Goal: Task Accomplishment & Management: Manage account settings

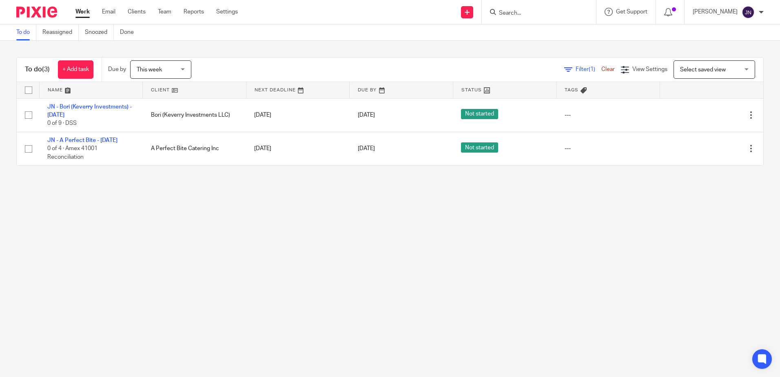
click at [387, 71] on span "(1)" at bounding box center [592, 69] width 7 height 6
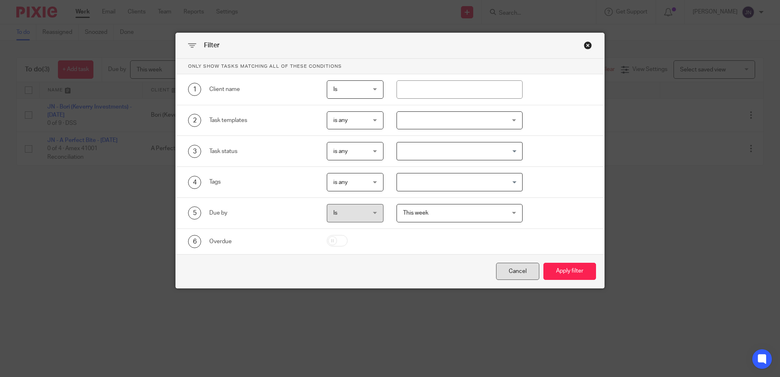
click at [387, 272] on div "Cancel" at bounding box center [517, 272] width 43 height 18
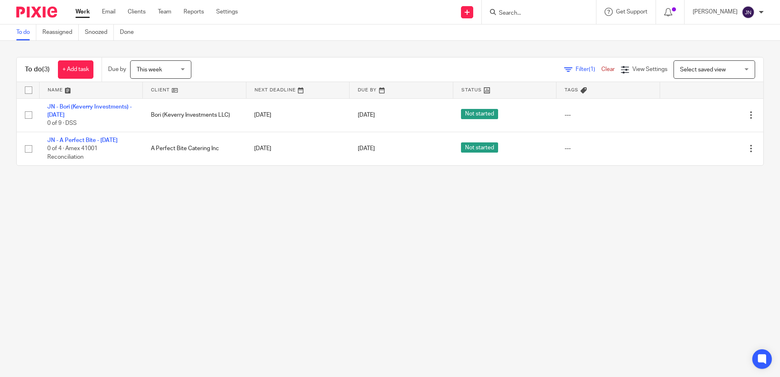
click at [387, 69] on link "Clear" at bounding box center [607, 69] width 13 height 6
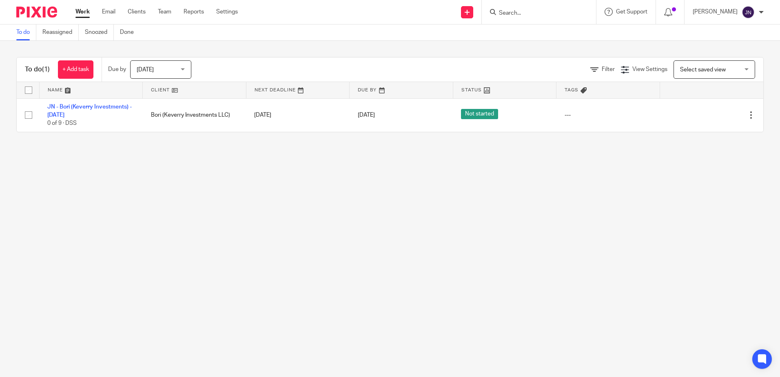
click at [175, 74] on span "Today" at bounding box center [158, 69] width 43 height 17
click at [177, 68] on div "Today Today" at bounding box center [160, 69] width 61 height 18
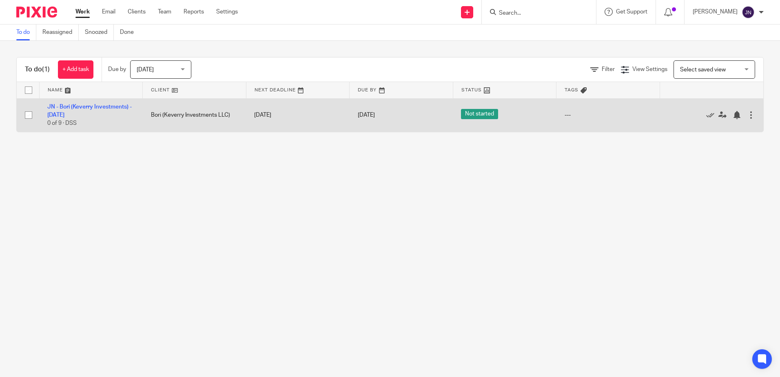
click at [289, 114] on td "[DATE]" at bounding box center [298, 114] width 104 height 33
click at [747, 113] on div at bounding box center [751, 115] width 8 height 8
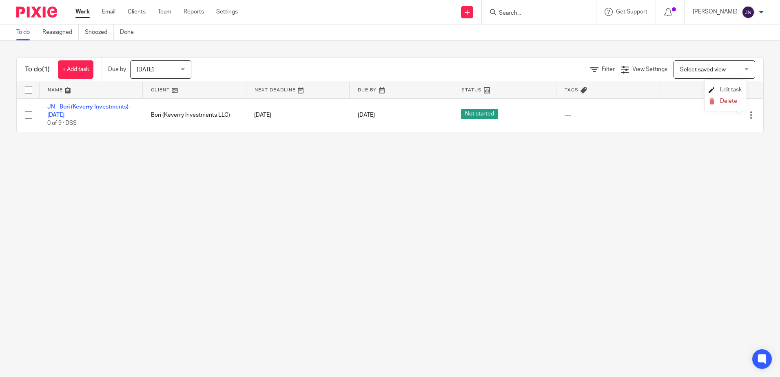
click at [725, 91] on span "Edit task" at bounding box center [731, 90] width 22 height 6
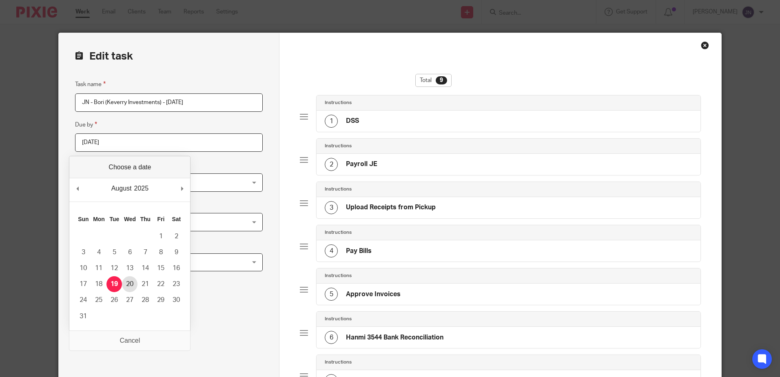
type input "2025-08-20"
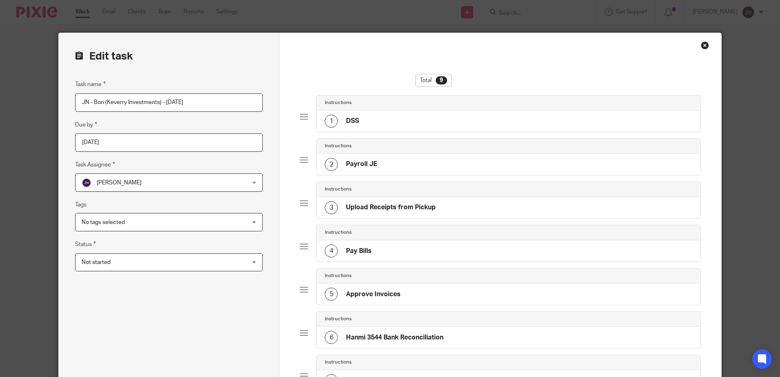
click at [208, 302] on div "Task name JN - Bori (Keverry Investments) - Wednesday Due by 2025-08-20 Task As…" at bounding box center [169, 319] width 188 height 479
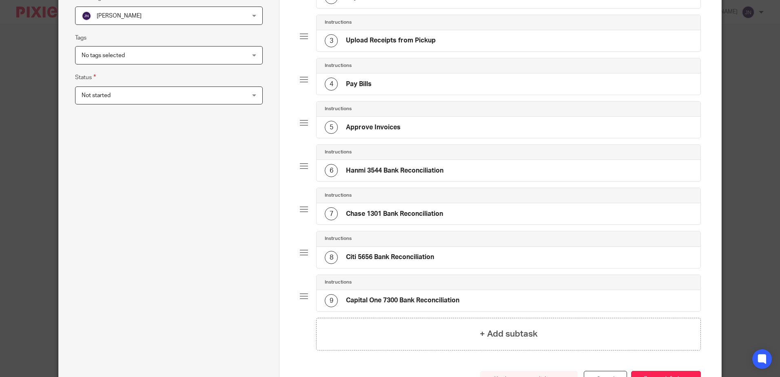
scroll to position [231, 0]
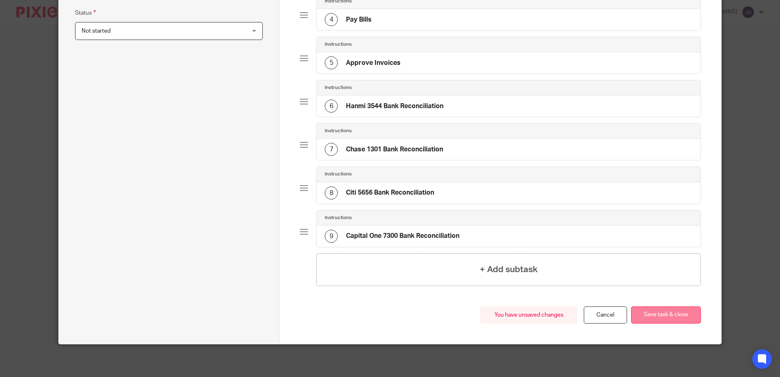
click at [649, 313] on button "Save task & close" at bounding box center [666, 315] width 70 height 18
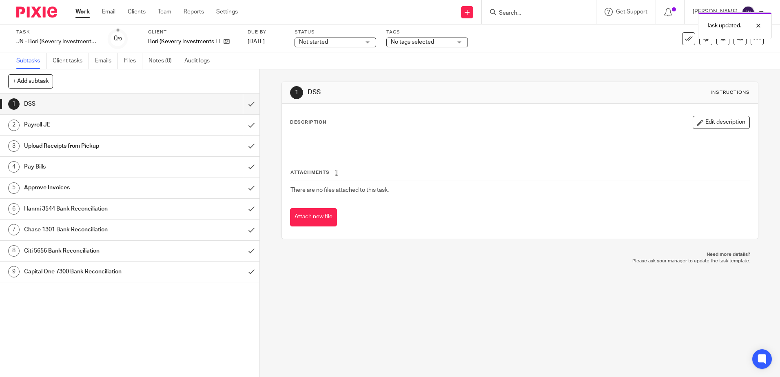
click at [239, 10] on ul "Work Email Clients Team Reports Settings" at bounding box center [162, 12] width 175 height 8
click at [235, 11] on link "Settings" at bounding box center [227, 12] width 22 height 8
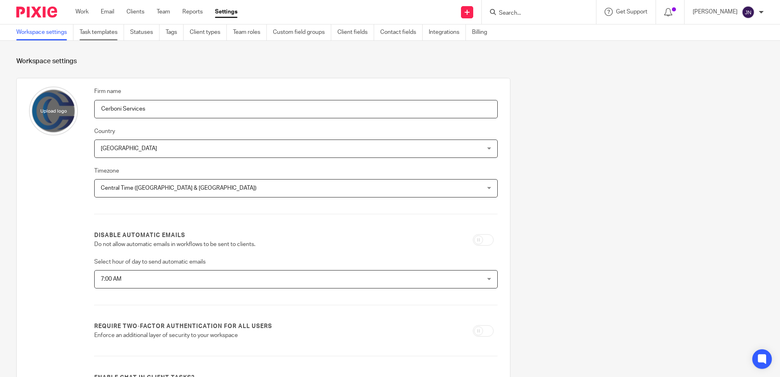
click at [88, 36] on link "Task templates" at bounding box center [102, 32] width 44 height 16
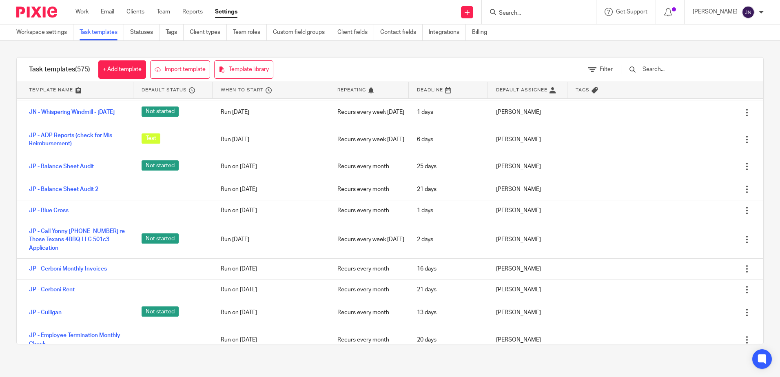
scroll to position [9589, 0]
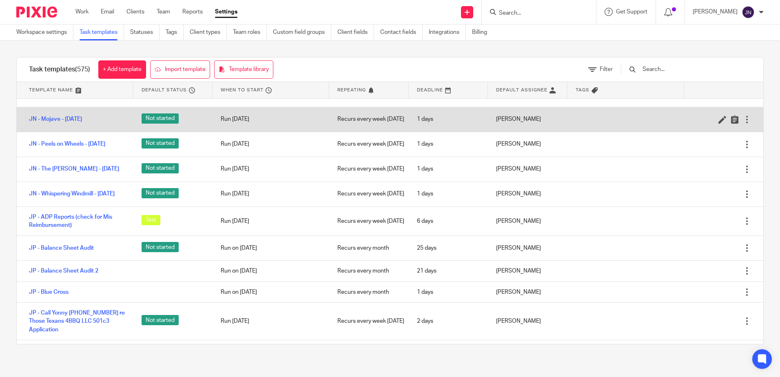
click at [743, 124] on div at bounding box center [747, 119] width 8 height 8
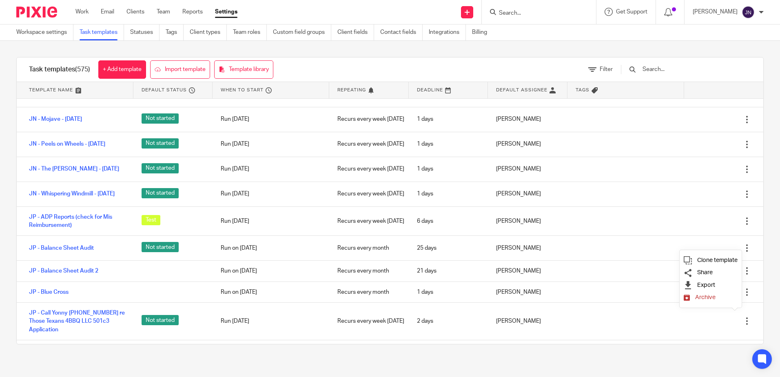
click at [696, 257] on li "Clone template" at bounding box center [711, 260] width 54 height 12
click at [718, 262] on span "Clone template" at bounding box center [717, 260] width 40 height 6
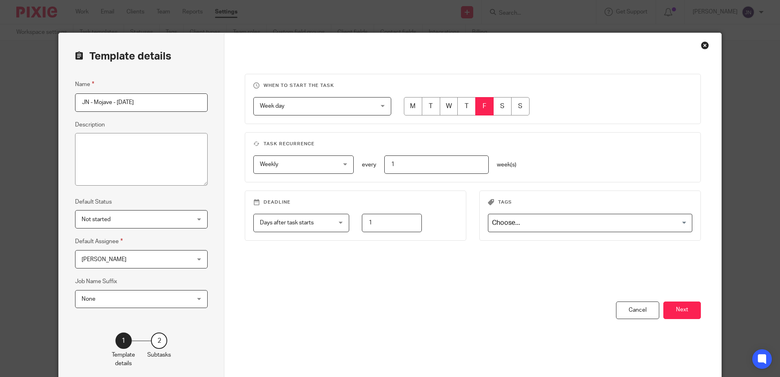
click at [414, 109] on input "radio" at bounding box center [413, 106] width 18 height 18
radio input "true"
click at [686, 312] on button "Next" at bounding box center [682, 310] width 38 height 18
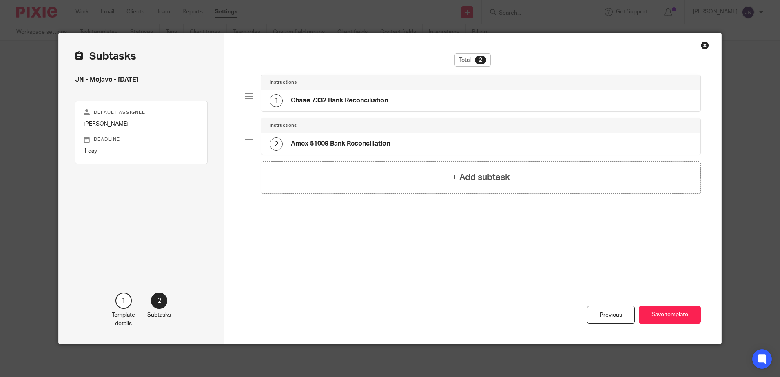
click at [339, 93] on div "1 Chase 7332 Bank Reconciliation" at bounding box center [480, 100] width 439 height 21
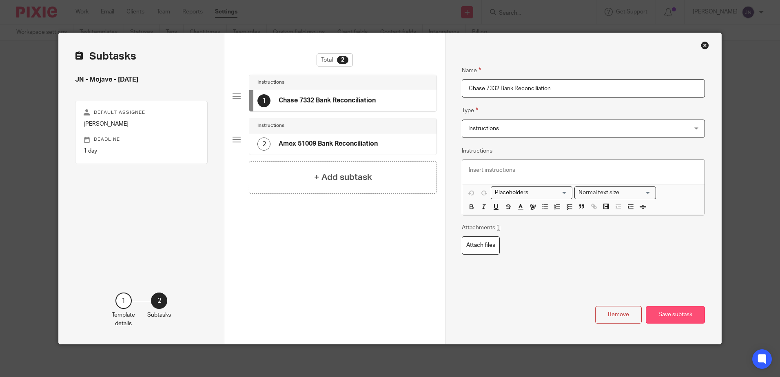
click at [679, 317] on button "Save subtask" at bounding box center [675, 315] width 59 height 18
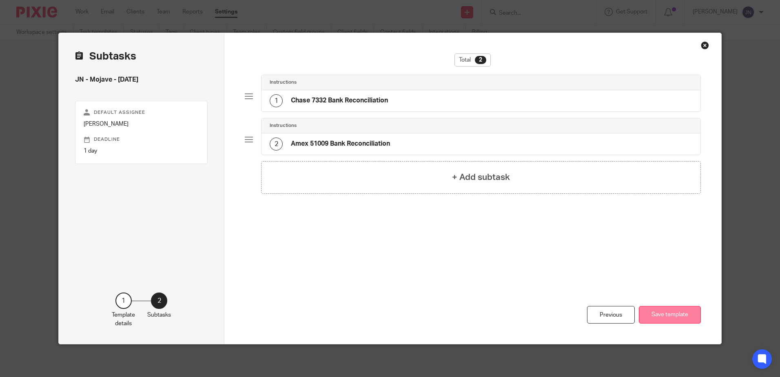
click at [678, 316] on button "Save template" at bounding box center [670, 315] width 62 height 18
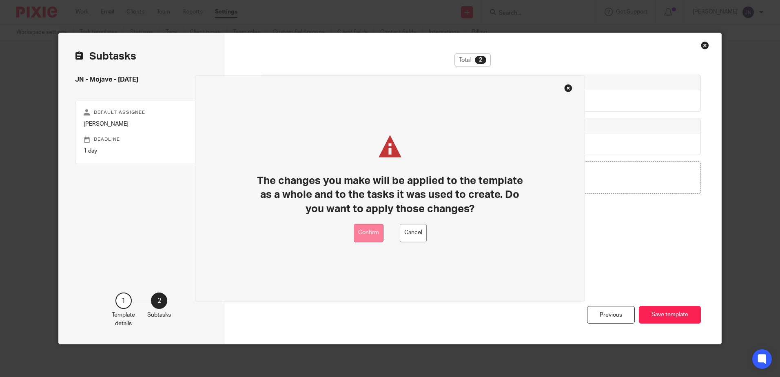
click at [377, 235] on button "Confirm" at bounding box center [369, 233] width 30 height 18
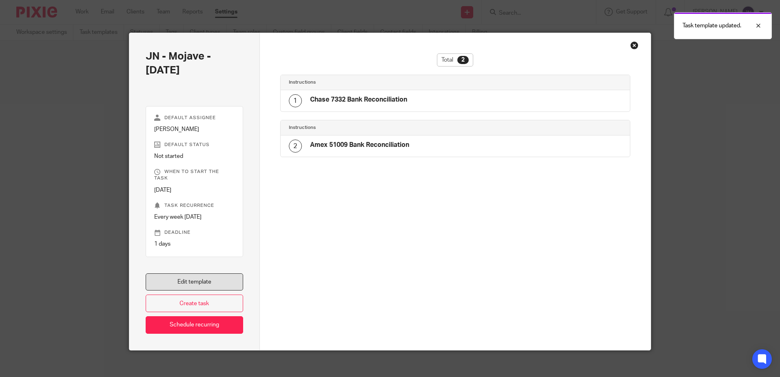
click at [216, 273] on link "Edit template" at bounding box center [195, 282] width 98 height 18
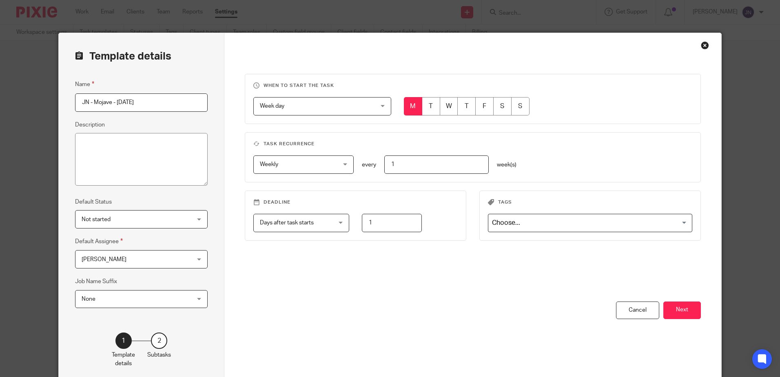
drag, startPoint x: 113, startPoint y: 103, endPoint x: 212, endPoint y: 109, distance: 99.3
click at [212, 109] on div "Template details Name JN - Mojave - Friday 2025-08-19 Description Default Statu…" at bounding box center [142, 208] width 166 height 351
type input "JN - Mojave - Monday"
drag, startPoint x: 670, startPoint y: 294, endPoint x: 678, endPoint y: 310, distance: 18.3
click at [678, 310] on div "When to start the task Week day Week day Disable On date Week day Month day On …" at bounding box center [472, 208] width 496 height 351
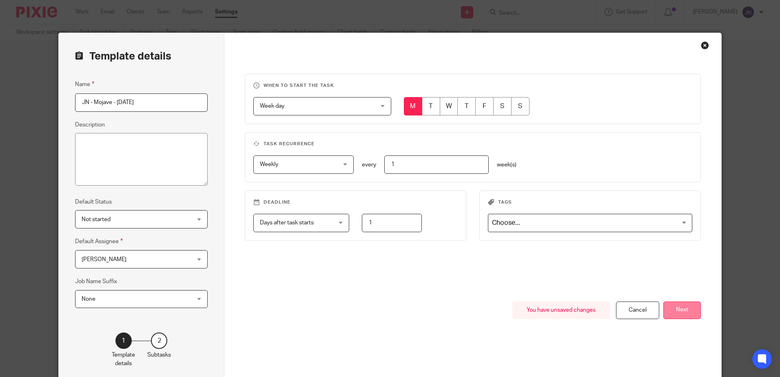
click at [678, 310] on button "Next" at bounding box center [682, 310] width 38 height 18
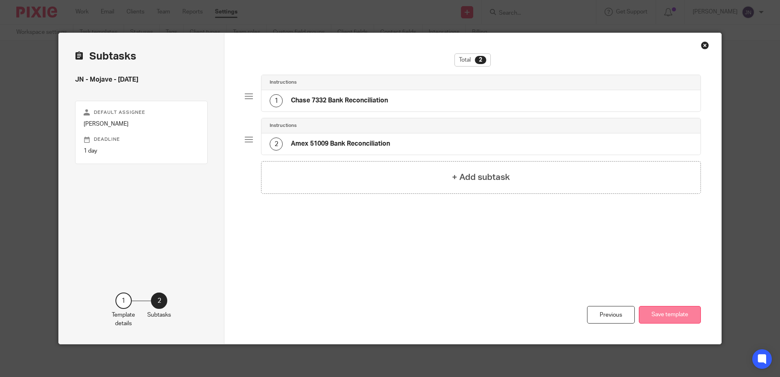
click at [660, 315] on button "Save template" at bounding box center [670, 315] width 62 height 18
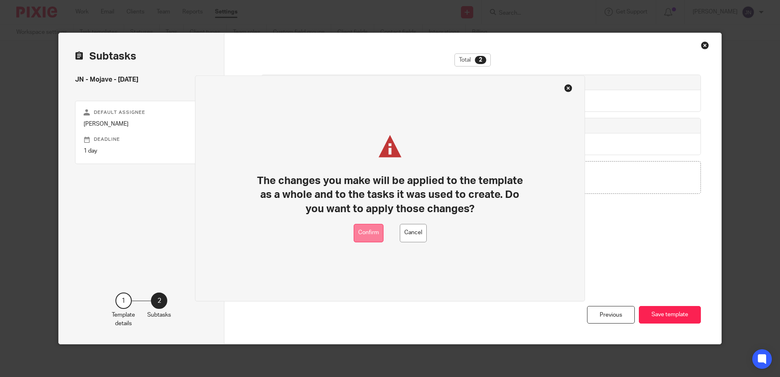
click at [372, 232] on button "Confirm" at bounding box center [369, 233] width 30 height 18
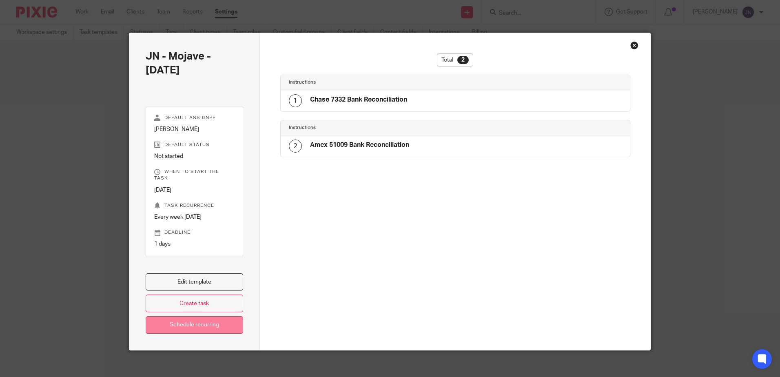
click at [202, 323] on link "Schedule recurring" at bounding box center [195, 325] width 98 height 18
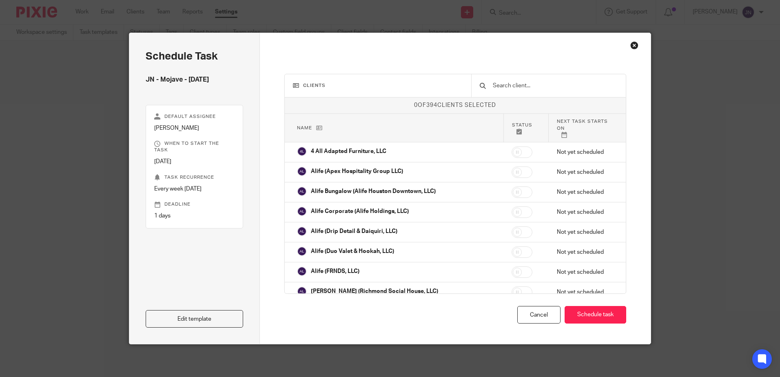
click at [534, 89] on input "text" at bounding box center [555, 85] width 126 height 9
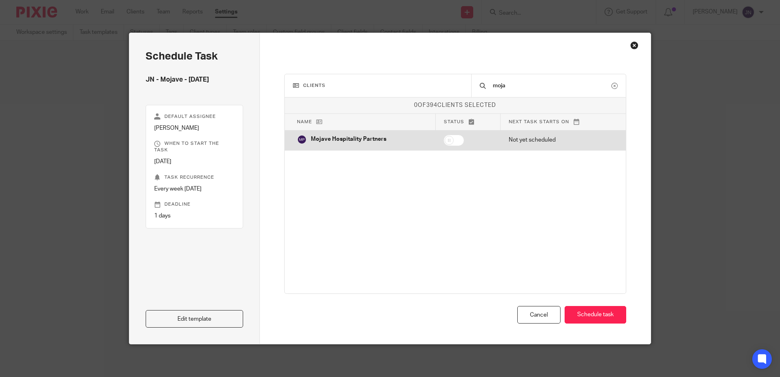
type input "moja"
click at [448, 141] on input "checkbox" at bounding box center [453, 140] width 21 height 11
click at [532, 141] on p "Not yet scheduled" at bounding box center [561, 140] width 105 height 8
click at [450, 138] on input "checkbox" at bounding box center [453, 140] width 21 height 11
checkbox input "true"
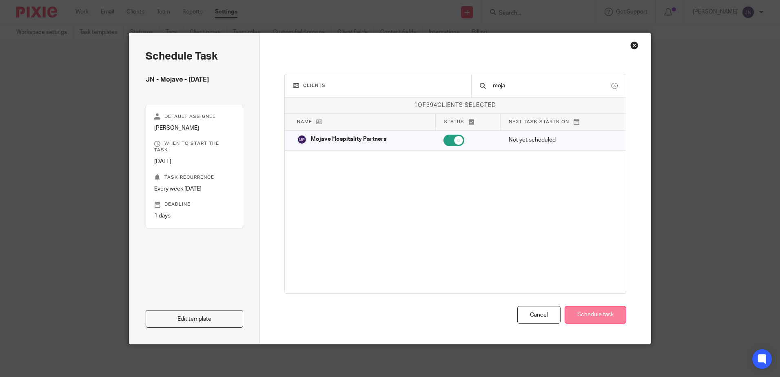
click at [585, 312] on button "Schedule task" at bounding box center [596, 315] width 62 height 18
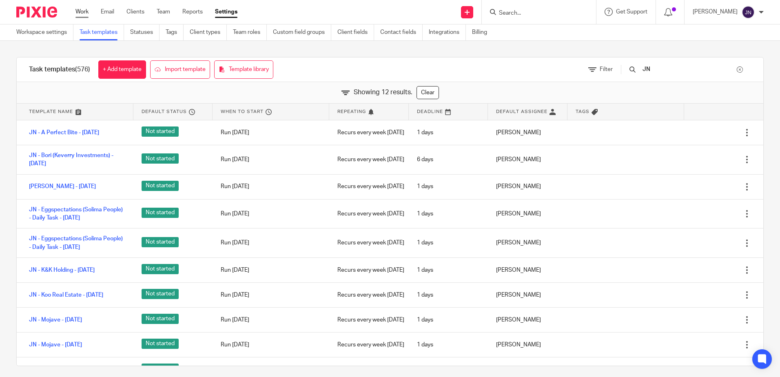
type input "JN"
click at [86, 12] on link "Work" at bounding box center [81, 12] width 13 height 8
